Goal: Check status

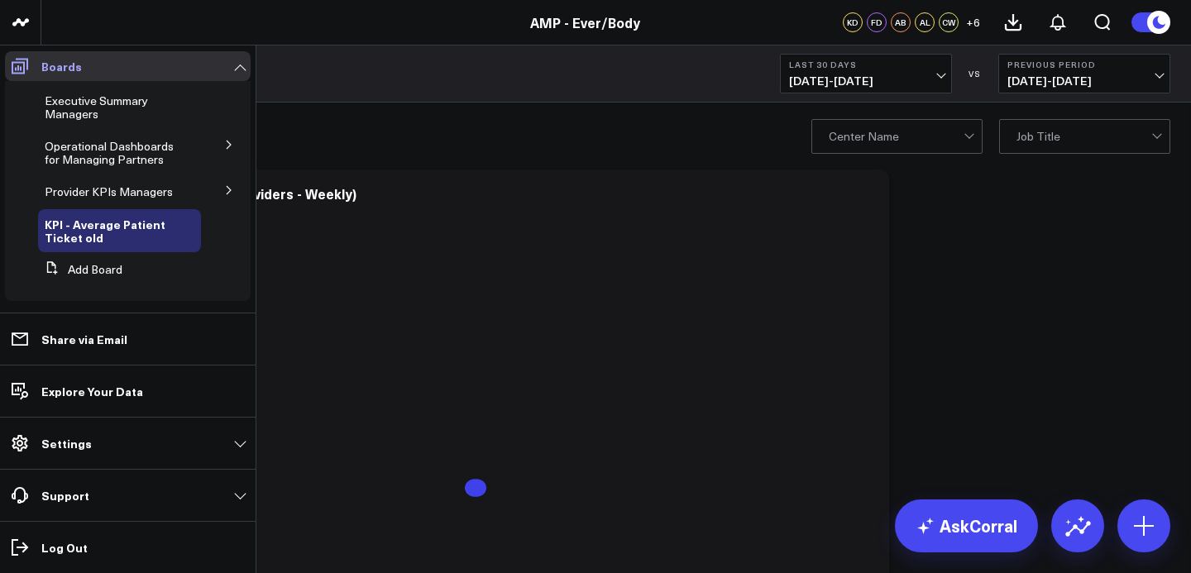
click at [12, 67] on icon at bounding box center [20, 67] width 17 height 16
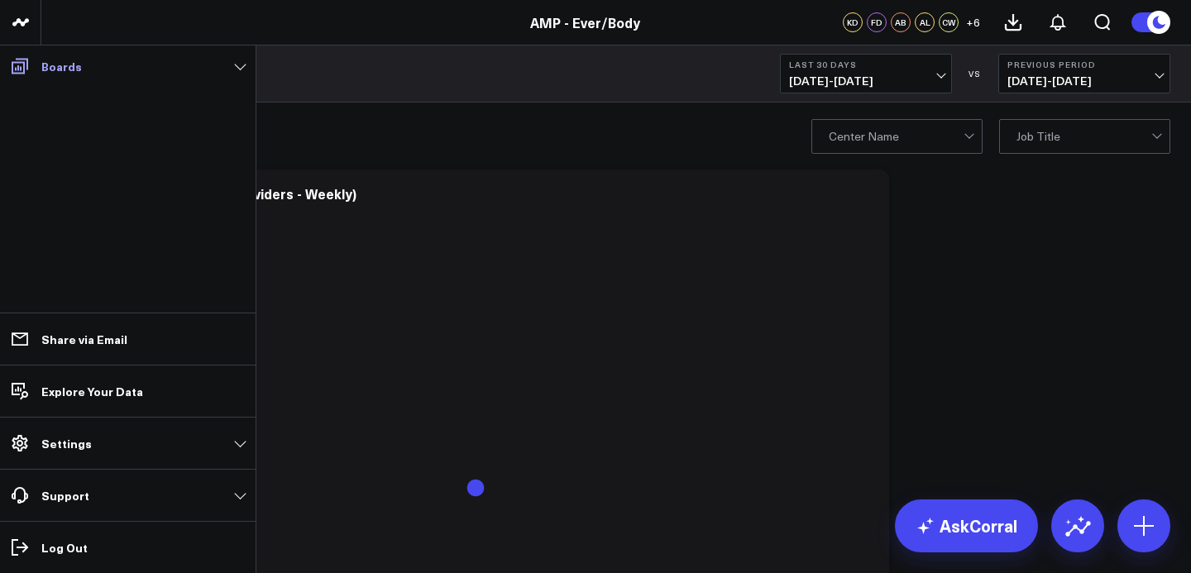
click at [12, 67] on icon at bounding box center [20, 67] width 17 height 16
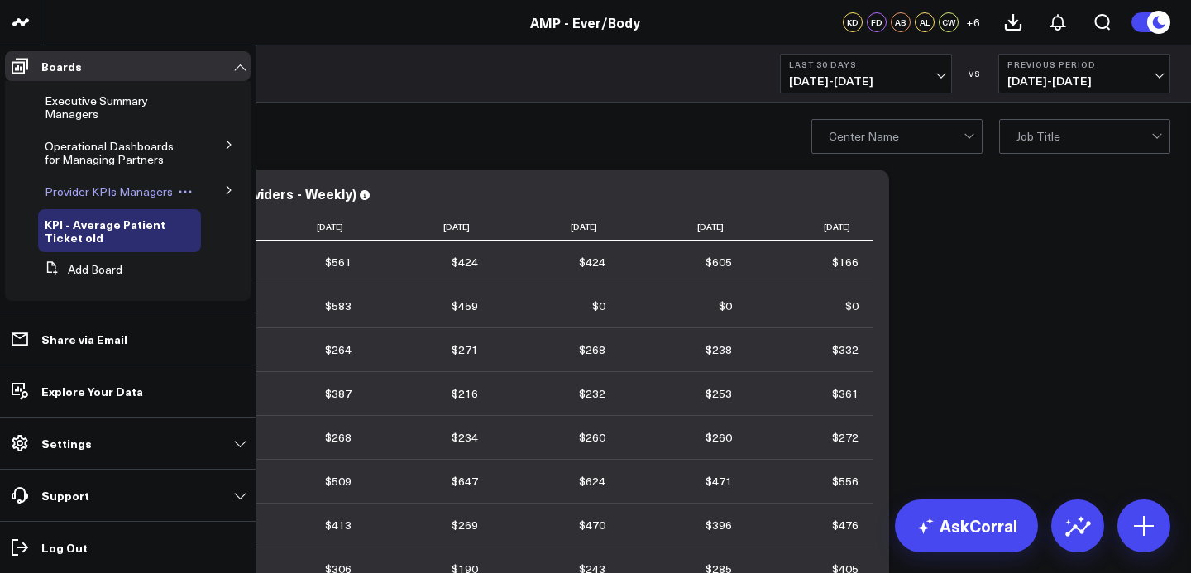
click at [73, 198] on span "Provider KPIs Managers" at bounding box center [109, 192] width 128 height 16
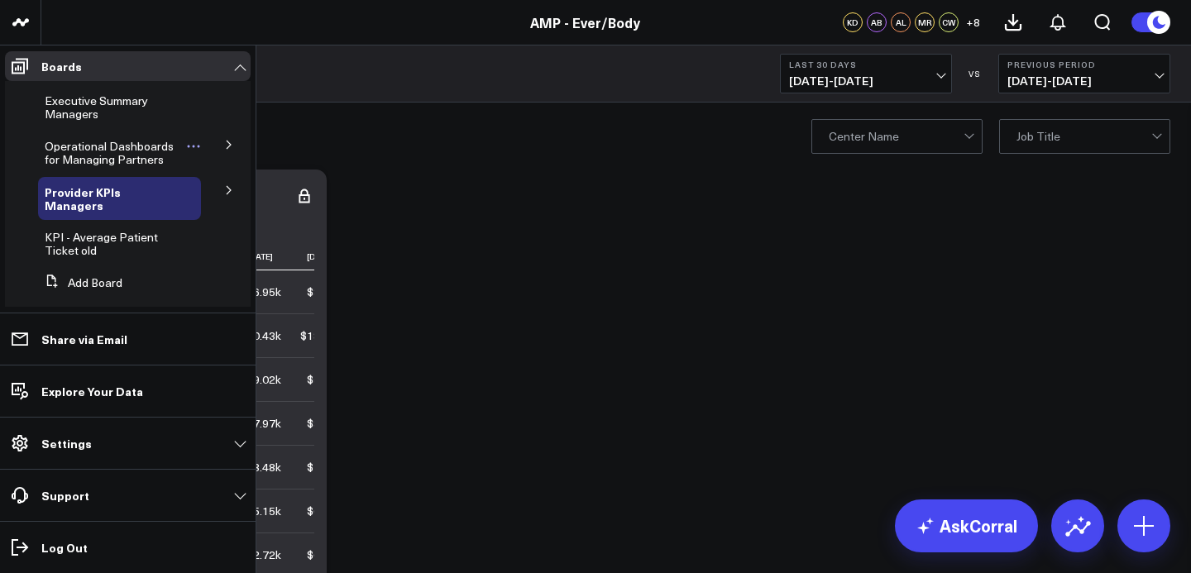
click at [106, 154] on span "Operational Dashboards for Managing Partners" at bounding box center [109, 152] width 129 height 29
click at [92, 114] on span "Executive Summary Managers" at bounding box center [96, 107] width 103 height 29
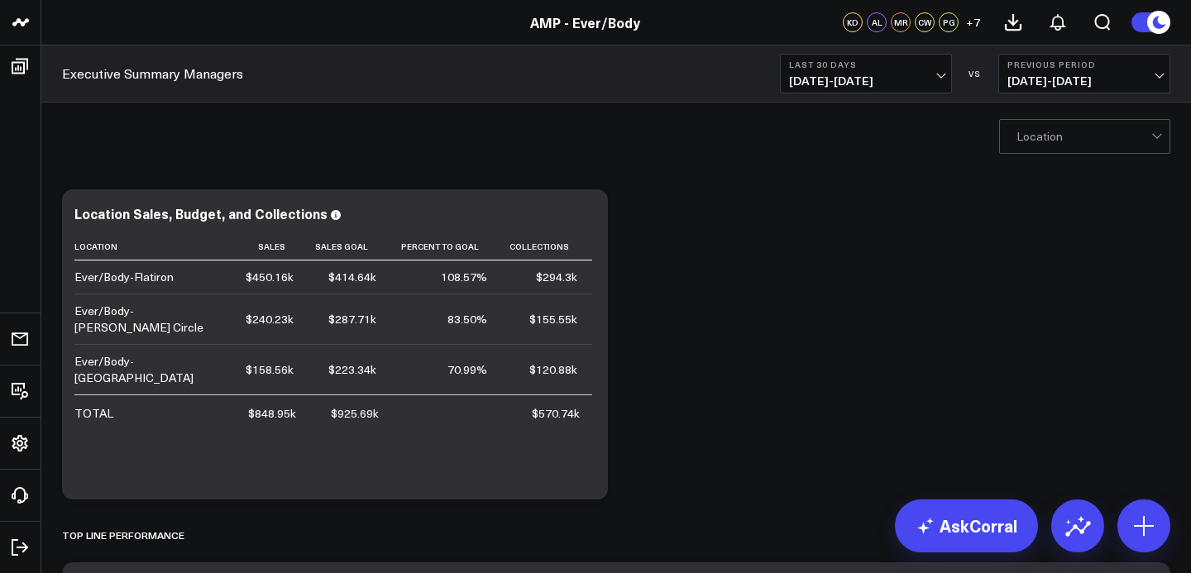
click at [849, 84] on span "[DATE] - [DATE]" at bounding box center [866, 80] width 154 height 13
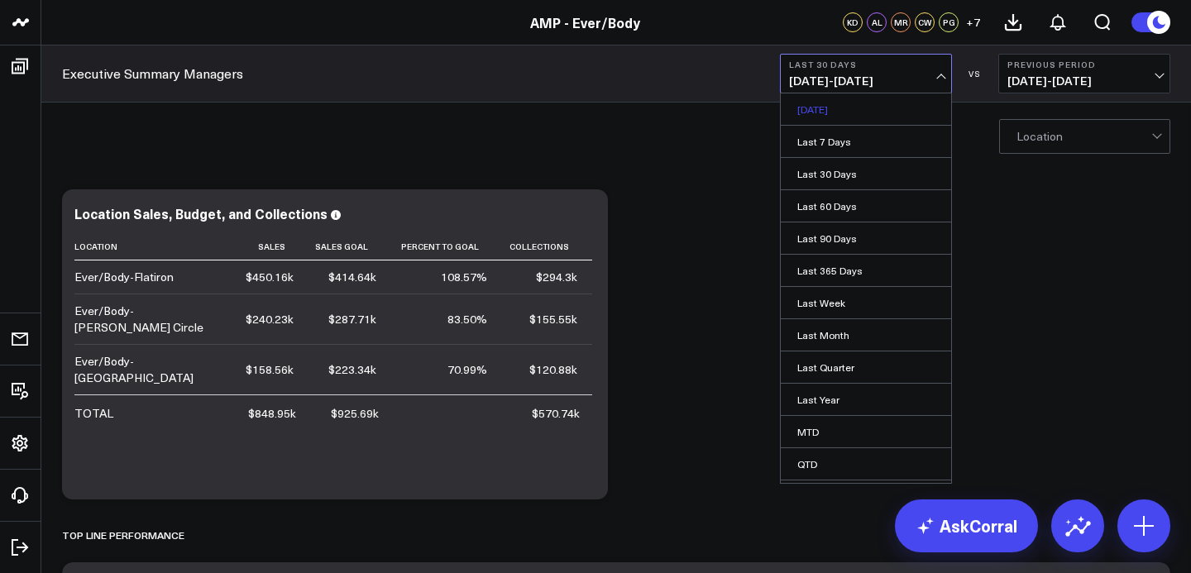
click at [831, 111] on link "[DATE]" at bounding box center [865, 108] width 170 height 31
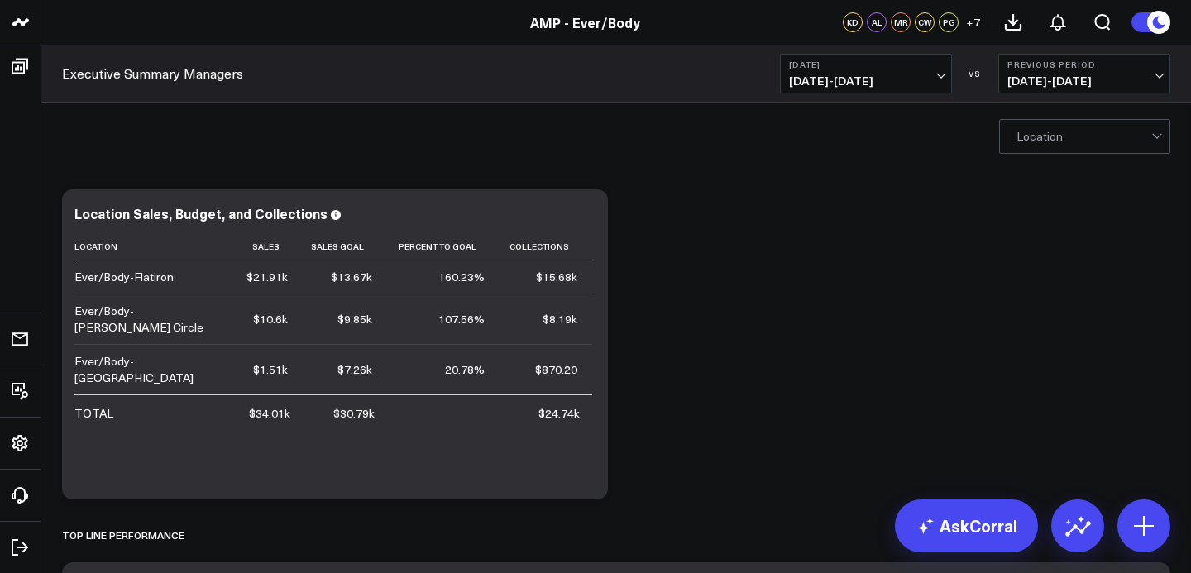
click at [909, 73] on button "[DATE] [DATE] - [DATE]" at bounding box center [866, 74] width 172 height 40
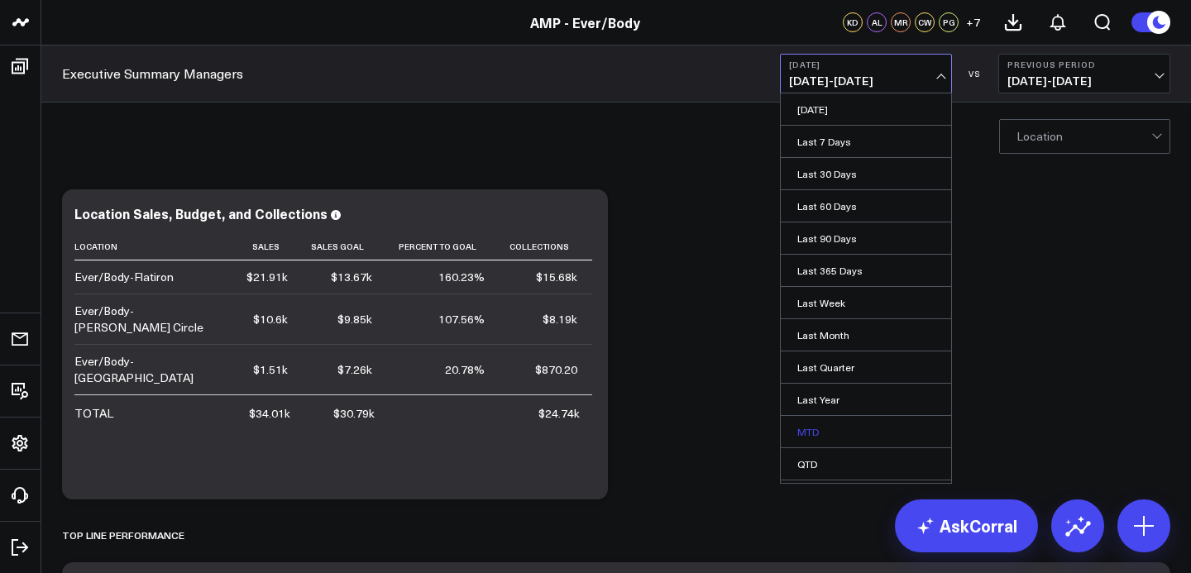
click at [816, 427] on link "MTD" at bounding box center [865, 431] width 170 height 31
